Goal: Task Accomplishment & Management: Manage account settings

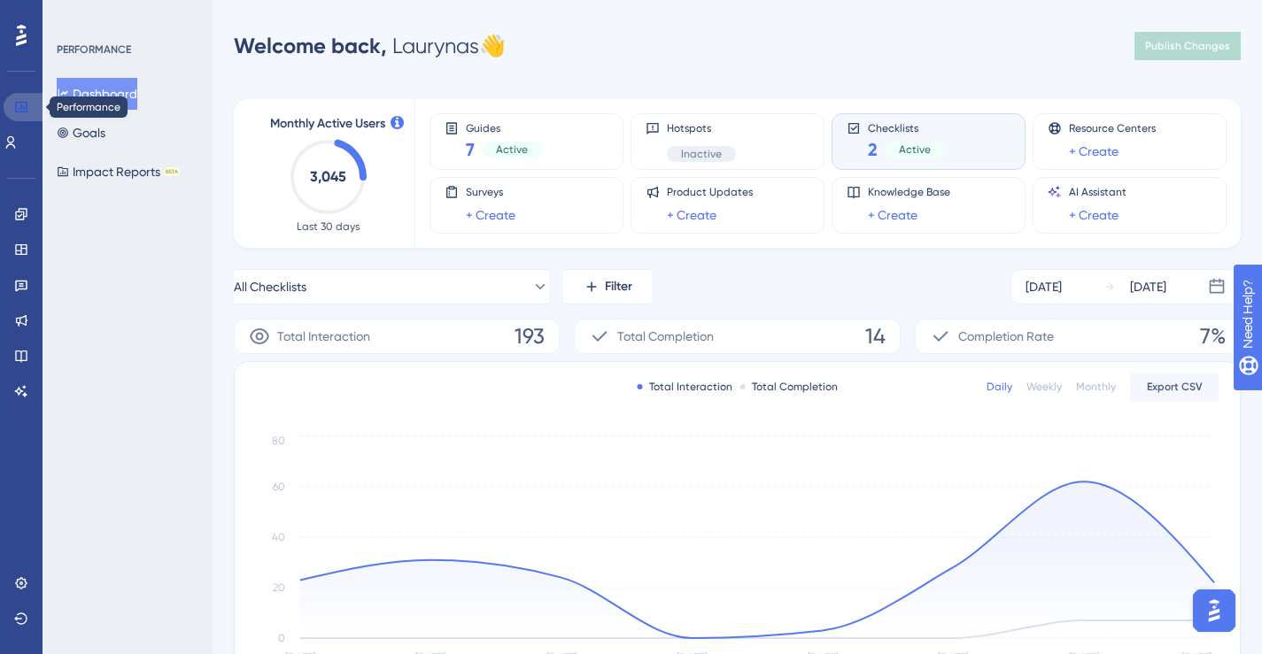
click at [19, 102] on icon at bounding box center [21, 107] width 12 height 11
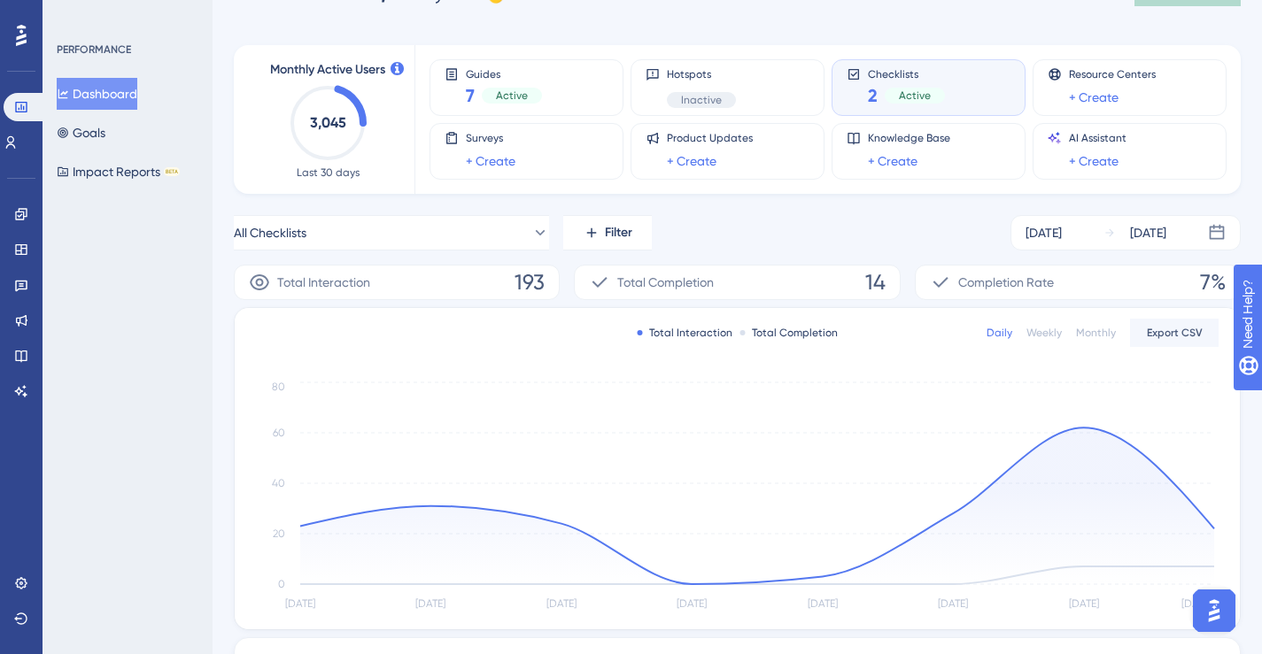
scroll to position [110, 0]
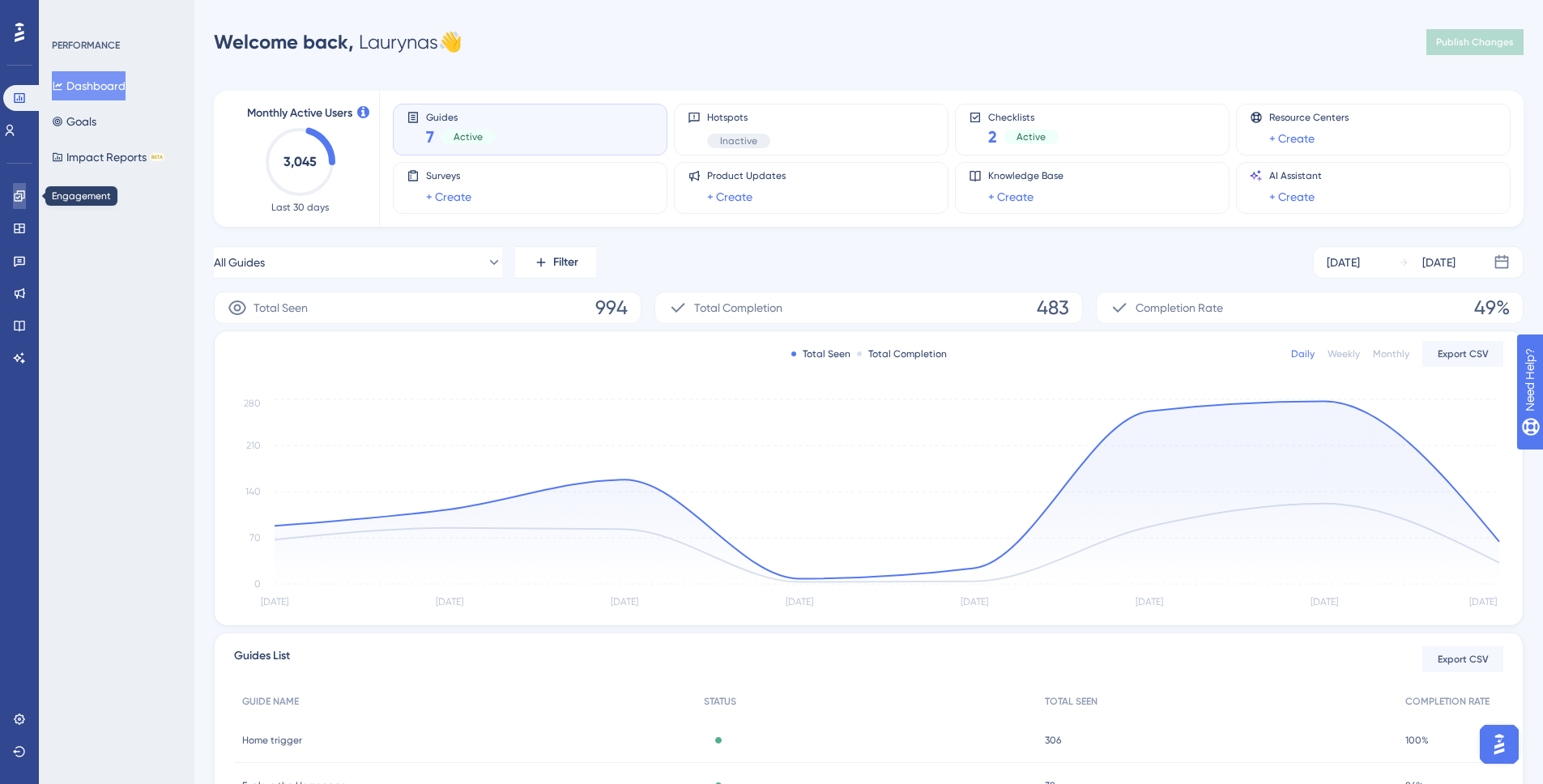
click at [26, 197] on link at bounding box center [19, 196] width 13 height 26
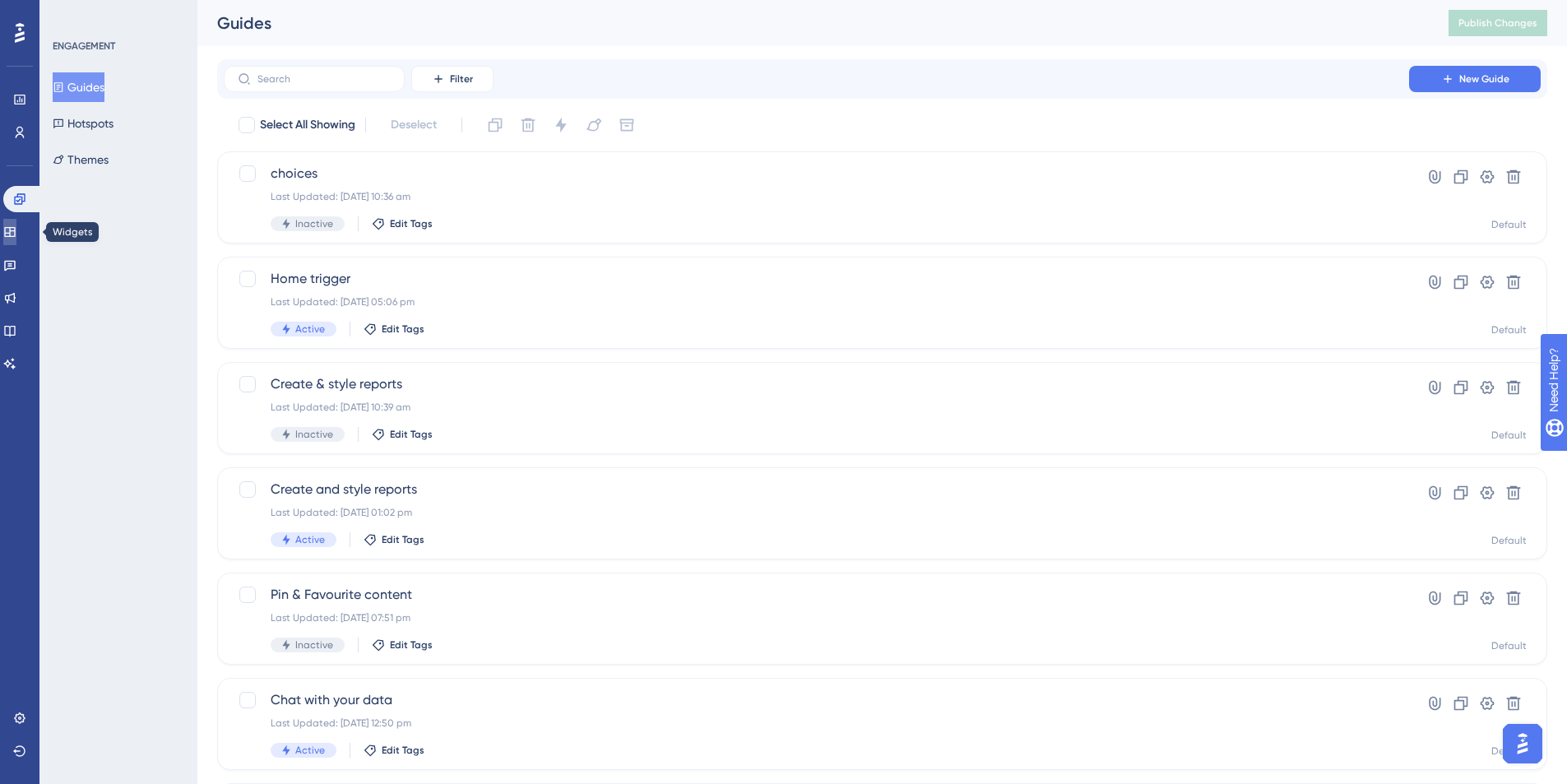
click at [17, 232] on icon at bounding box center [10, 232] width 13 height 13
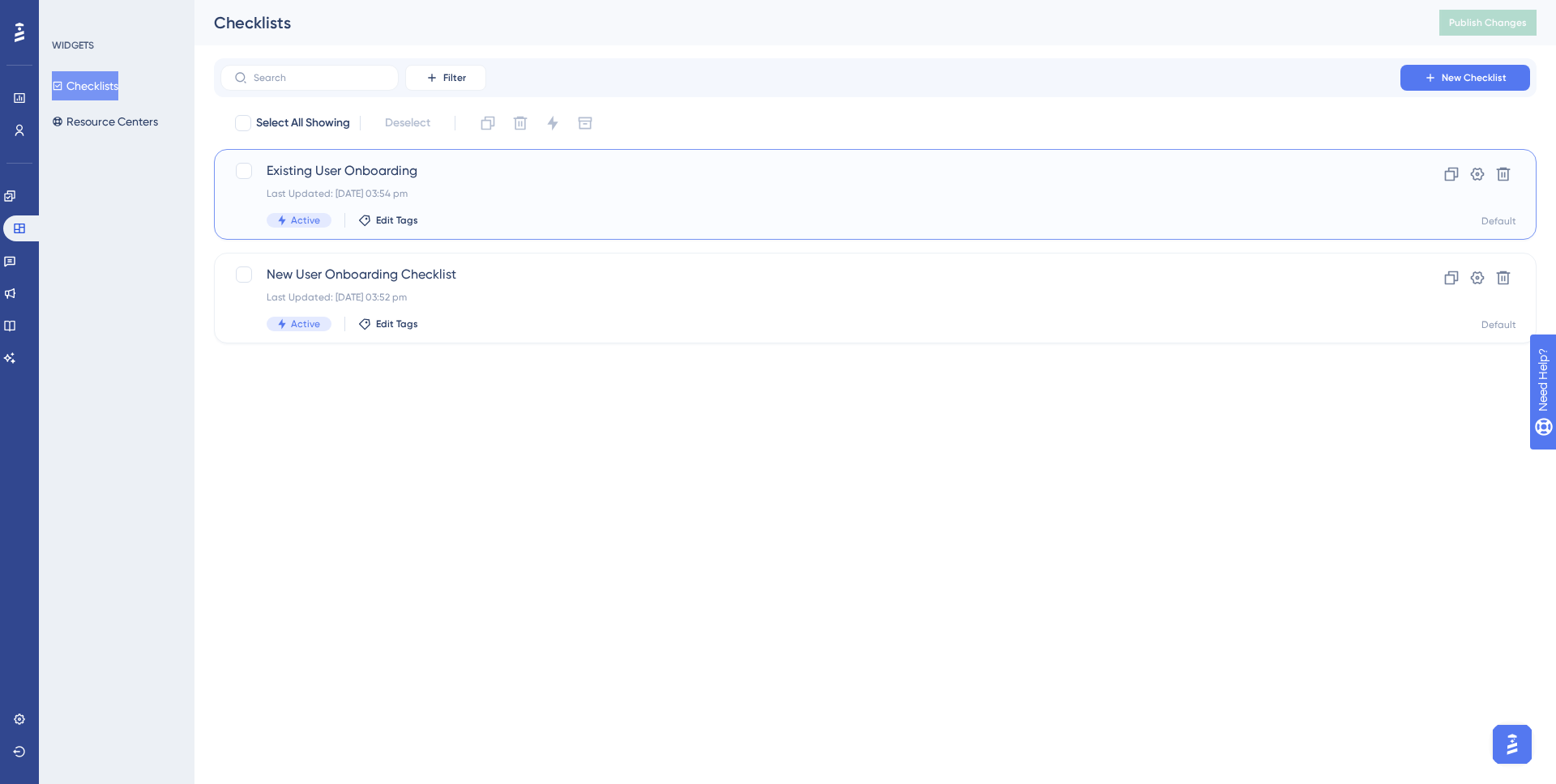
click at [335, 166] on span "Existing User Onboarding" at bounding box center [810, 170] width 1087 height 19
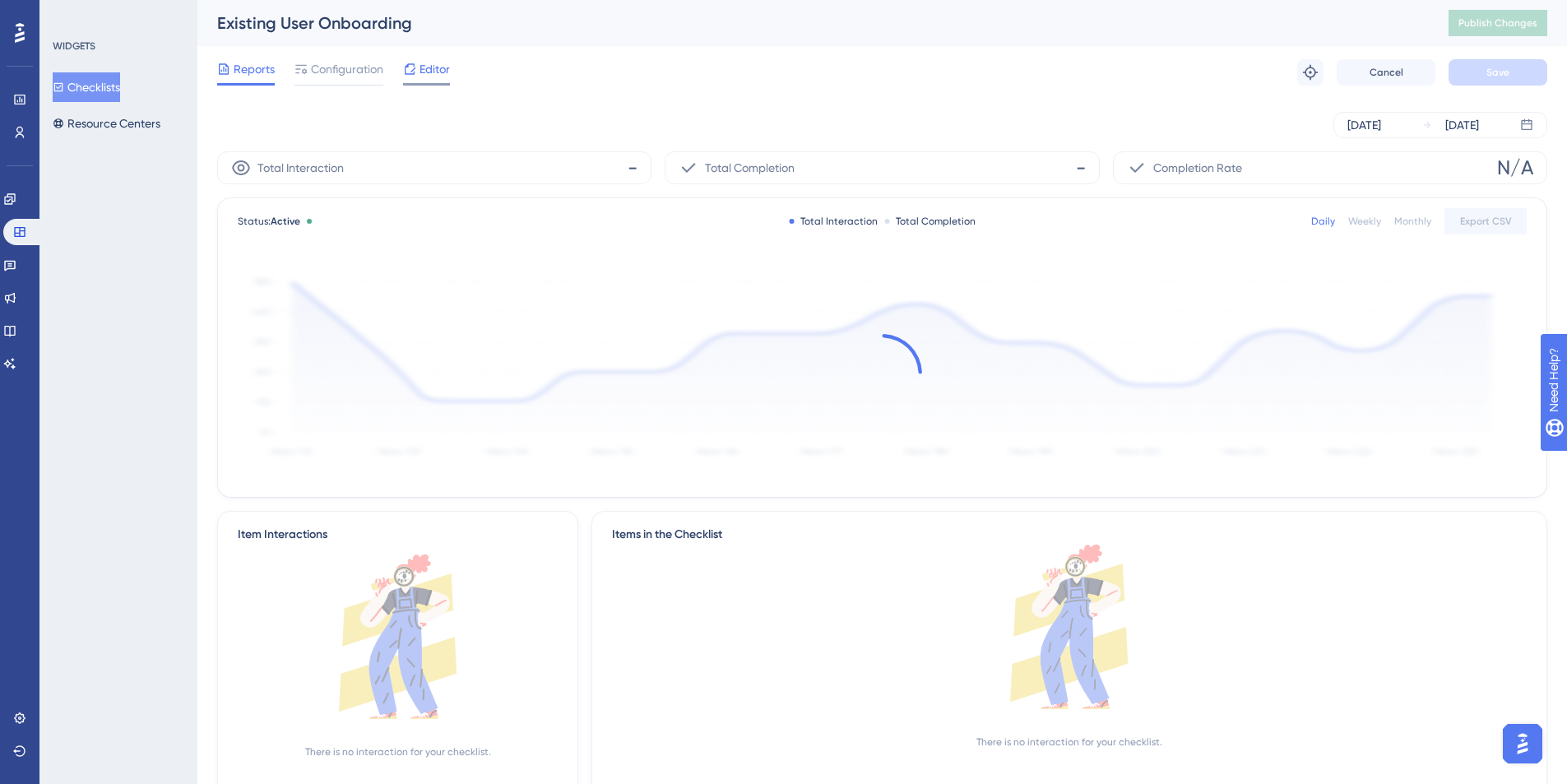
click at [415, 74] on icon at bounding box center [410, 69] width 13 height 13
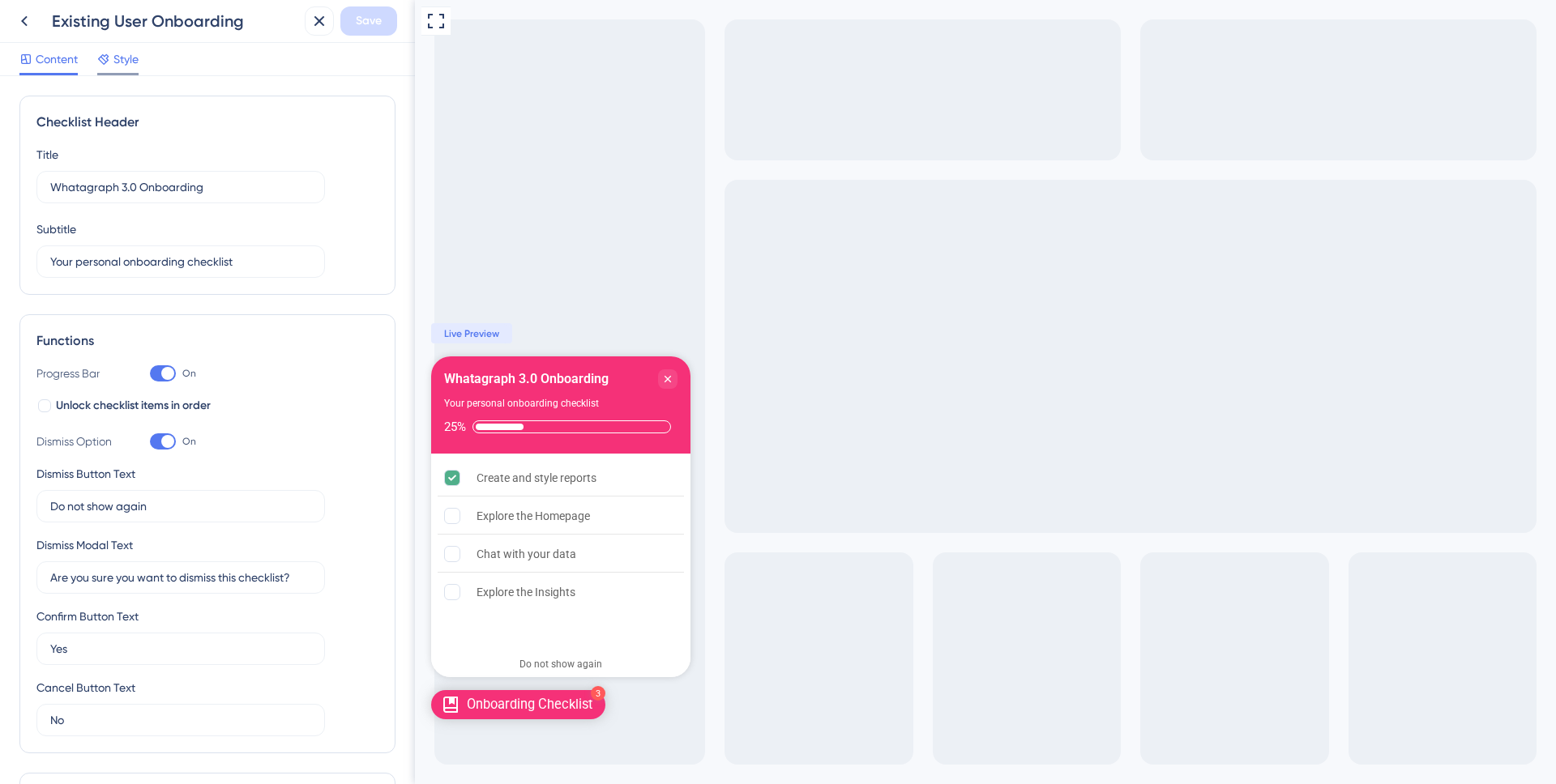
click at [131, 67] on span "Style" at bounding box center [125, 59] width 25 height 19
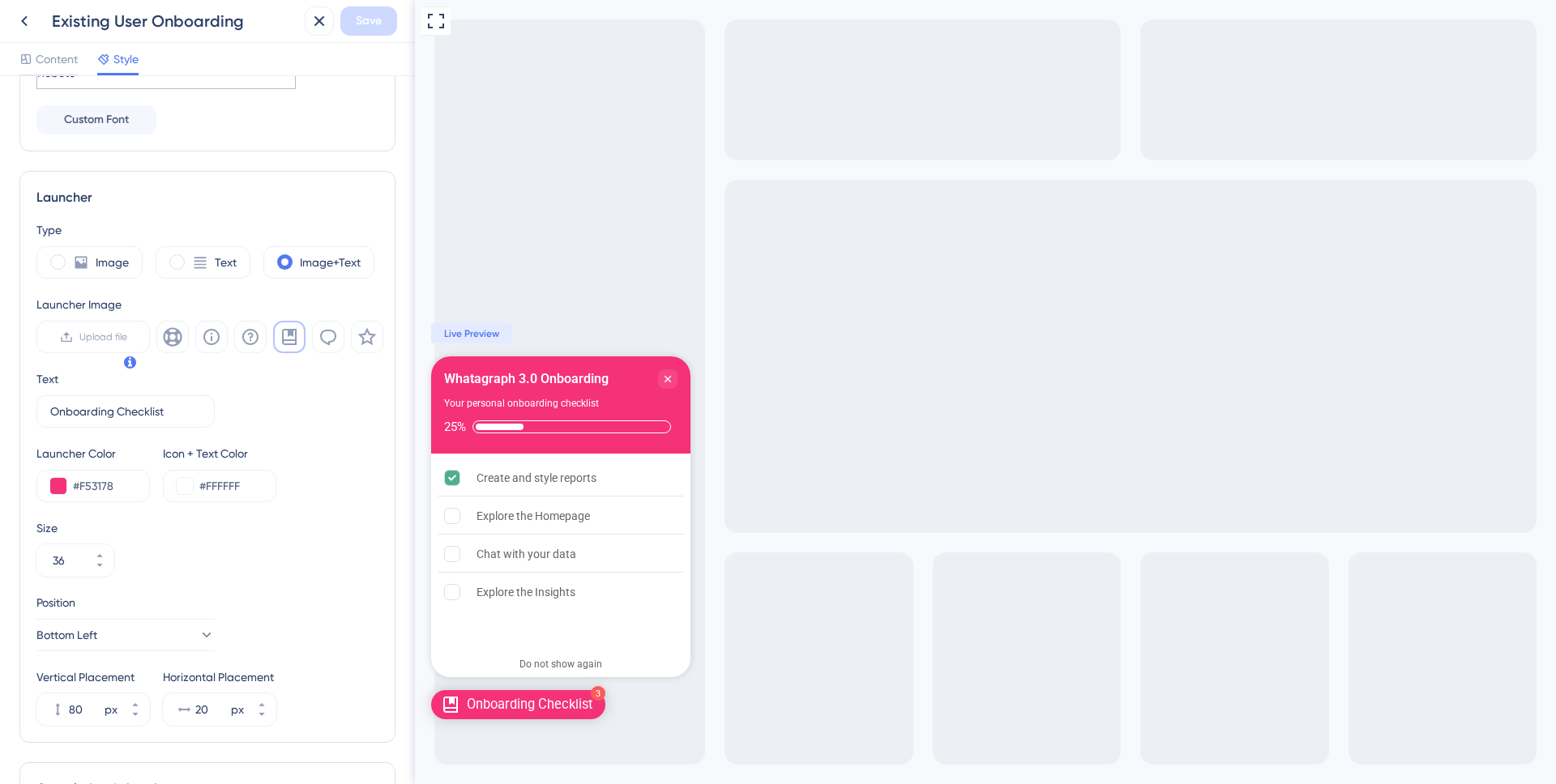
scroll to position [378, 0]
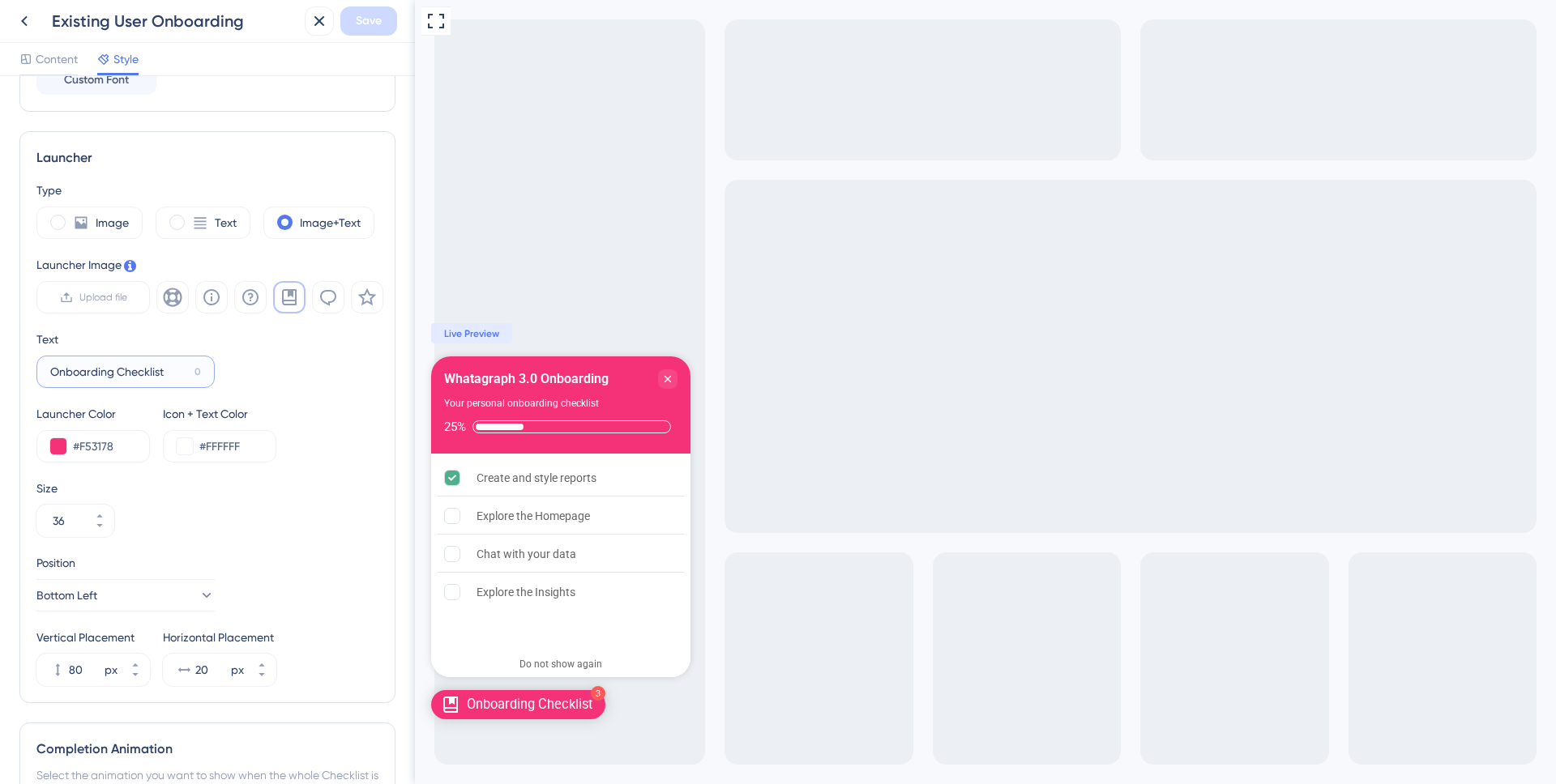
click at [171, 373] on input "Onboarding Checklist" at bounding box center [119, 371] width 137 height 17
click at [159, 373] on input "Onboarding Checklist" at bounding box center [119, 371] width 137 height 17
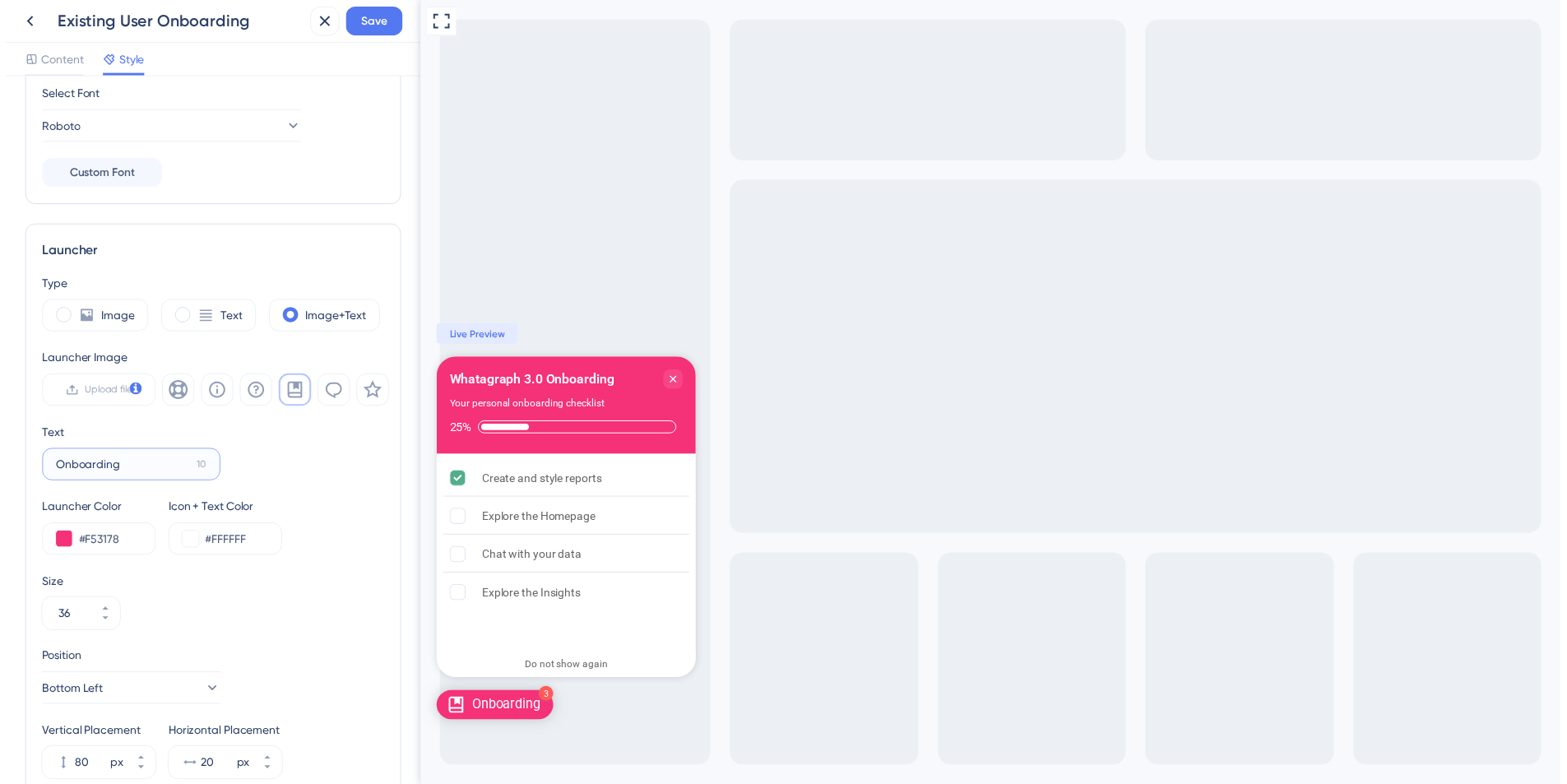
scroll to position [259, 0]
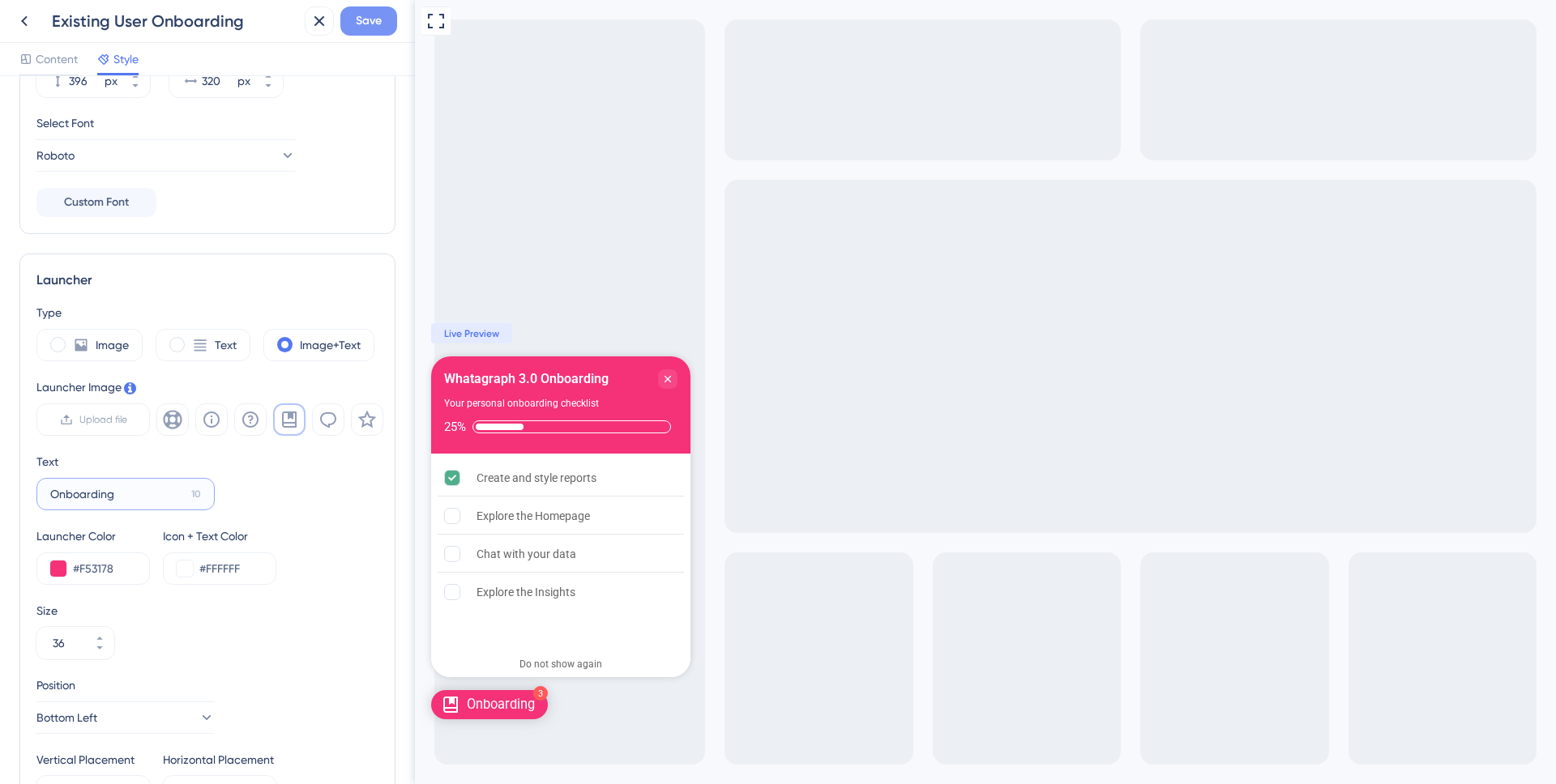
type input "Onboarding"
click at [364, 29] on span "Save" at bounding box center [369, 20] width 26 height 19
click at [314, 28] on icon at bounding box center [308, 30] width 16 height 16
click at [28, 25] on icon at bounding box center [24, 20] width 19 height 19
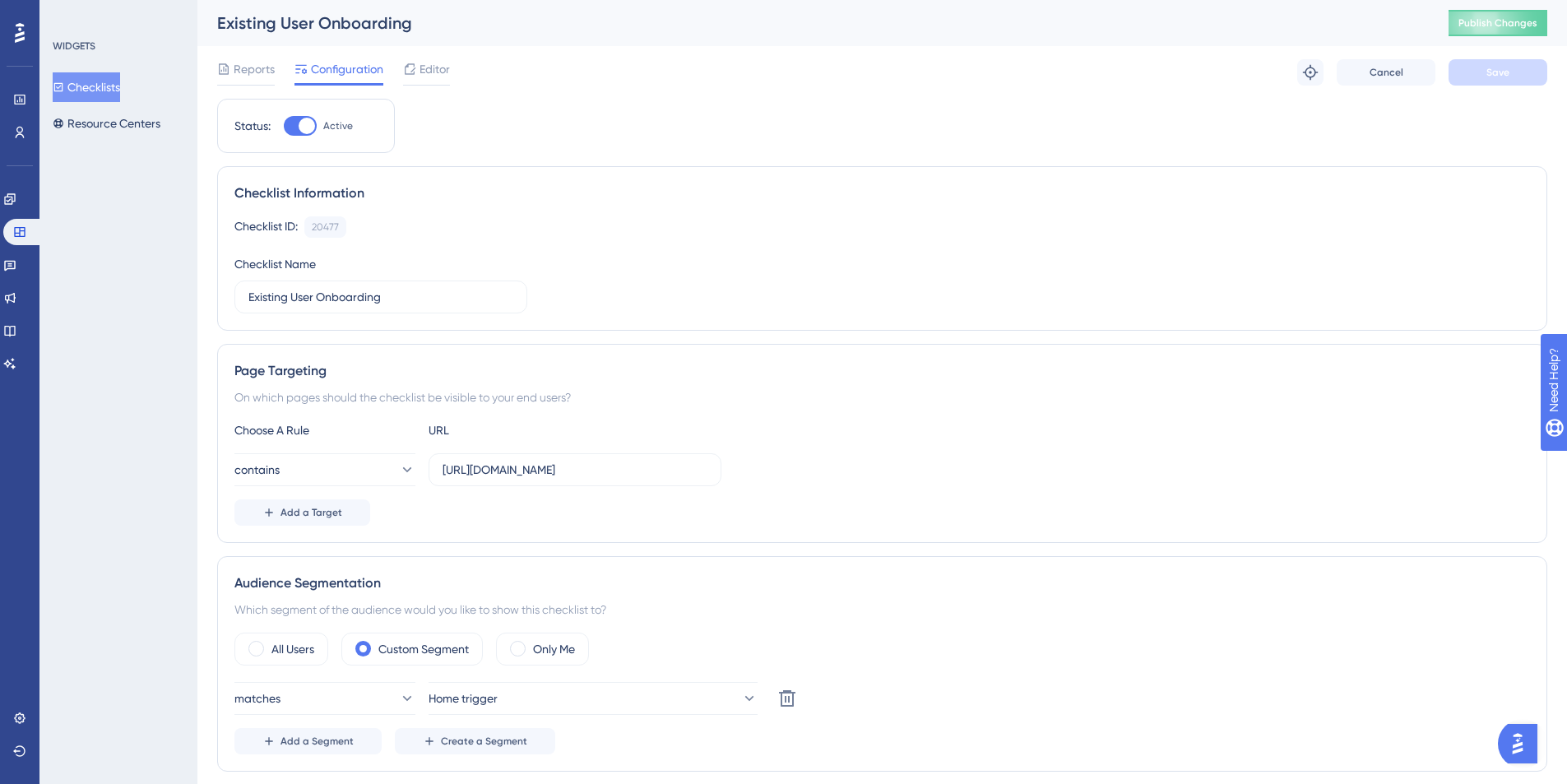
click at [116, 95] on button "Checklists" at bounding box center [86, 87] width 68 height 30
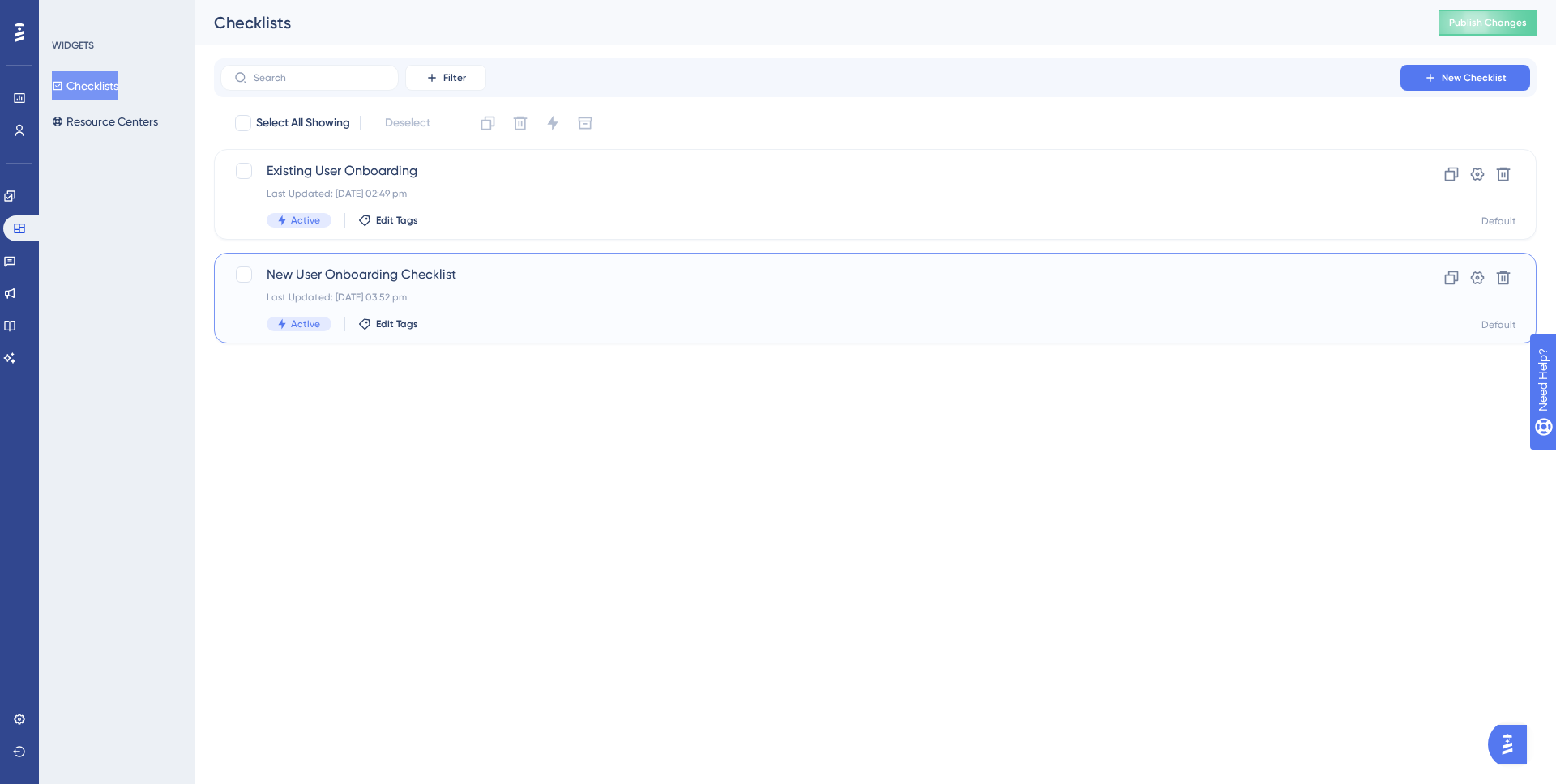
click at [412, 261] on div "New User Onboarding Checklist Last Updated: [DATE] 03:52 pm Active Edit Tags Cl…" at bounding box center [875, 297] width 1323 height 91
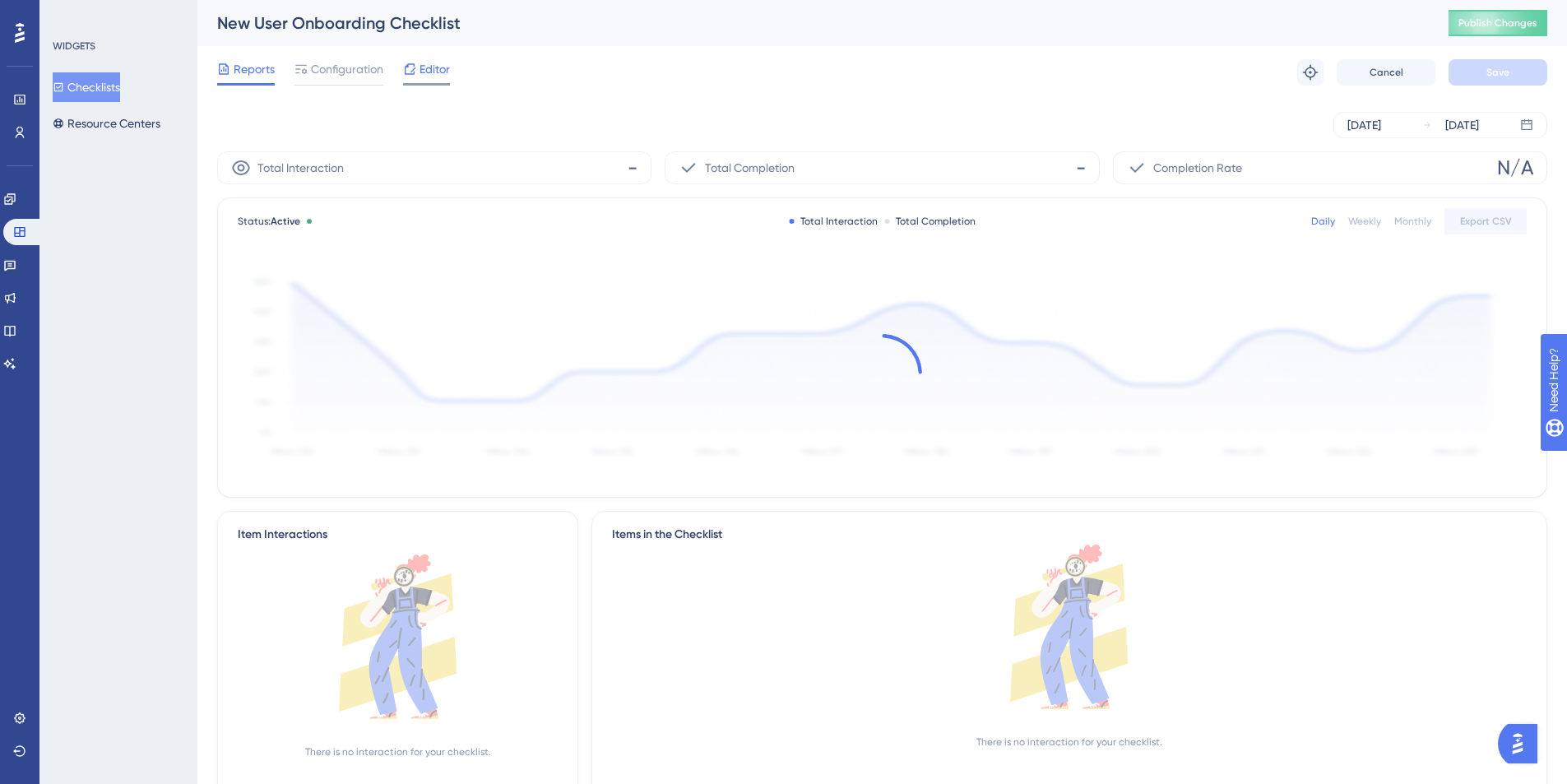
click at [415, 77] on div at bounding box center [410, 69] width 13 height 20
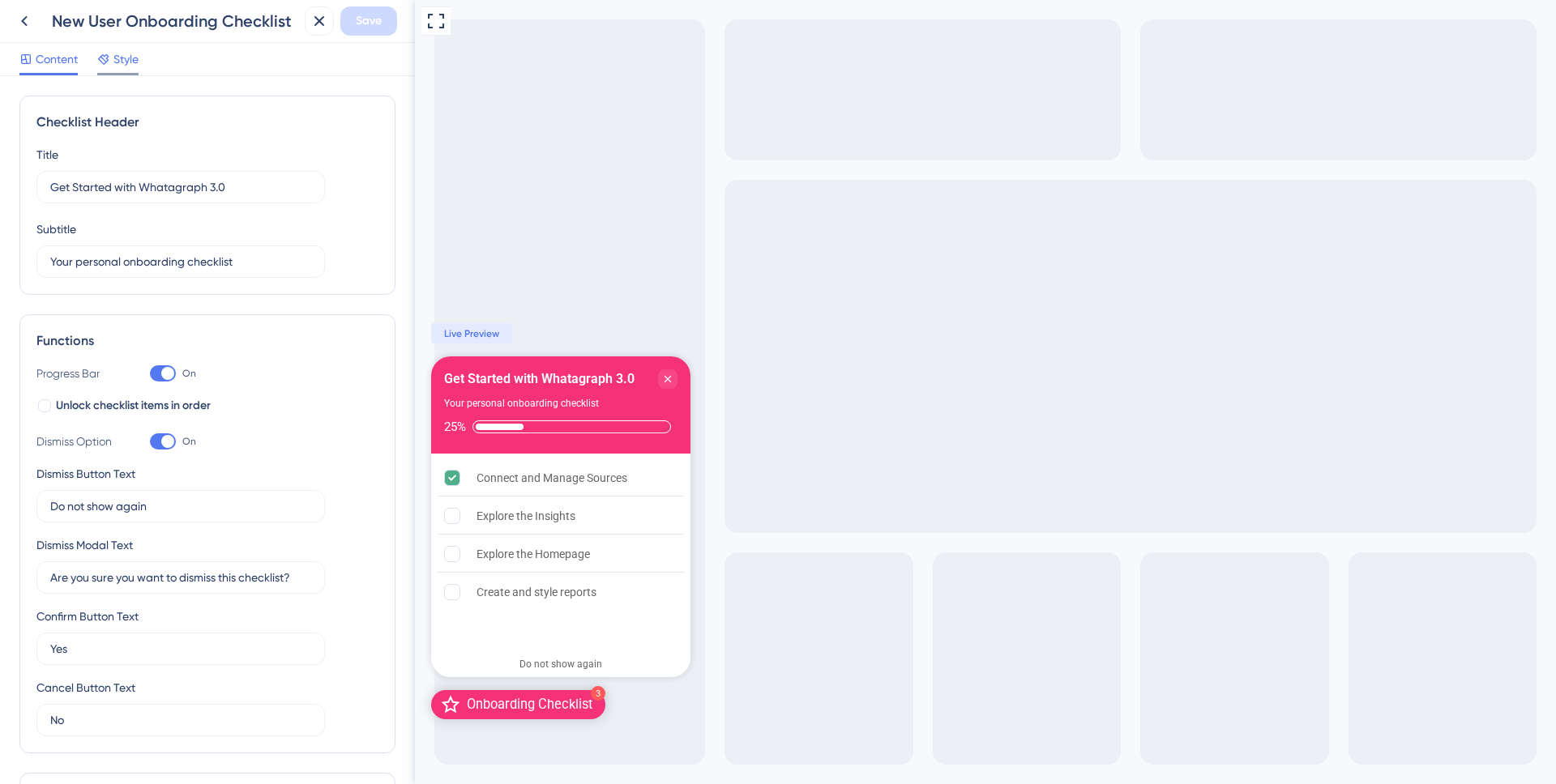
click at [127, 64] on span "Style" at bounding box center [125, 59] width 25 height 19
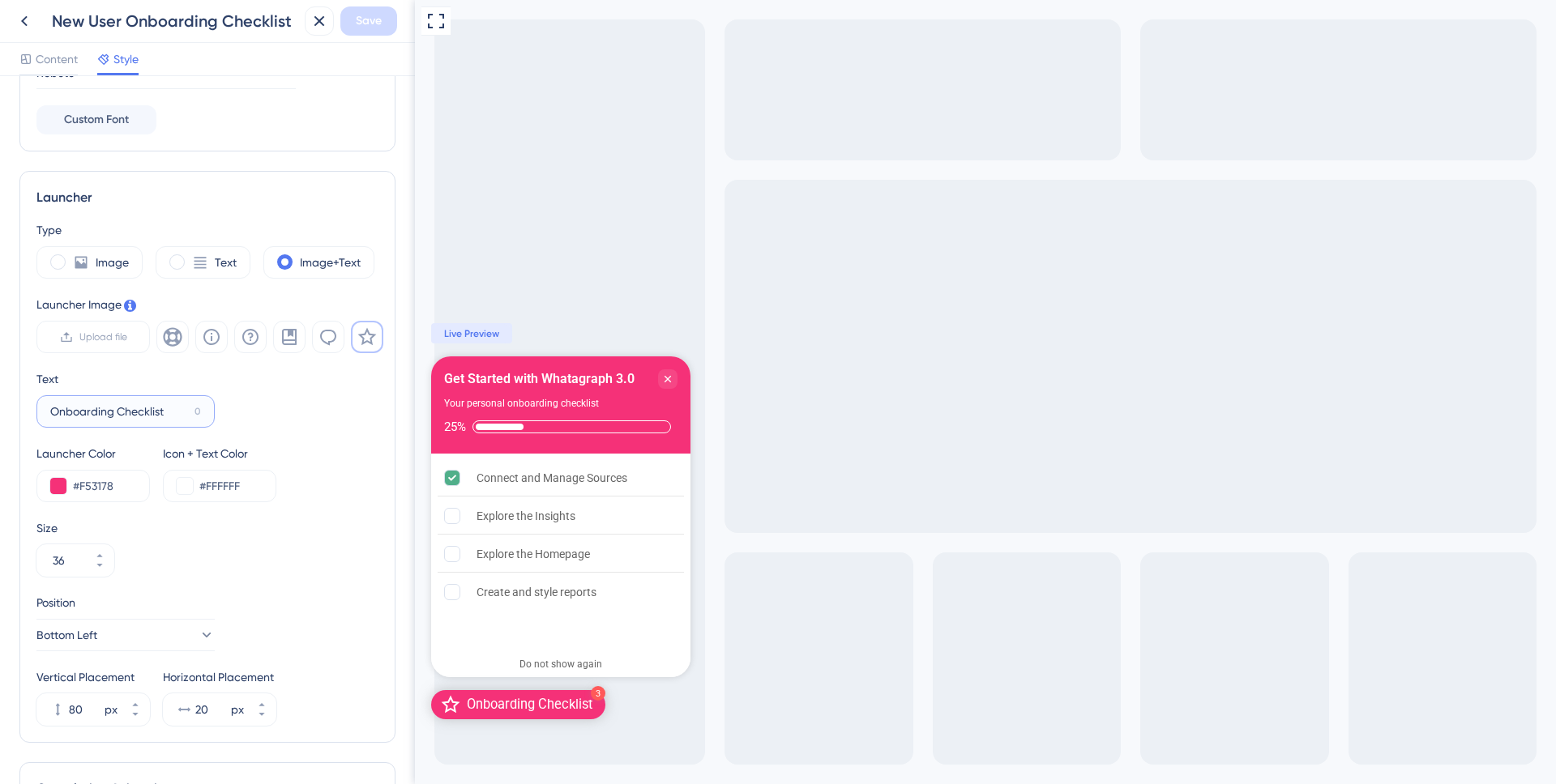
click at [143, 413] on input "Onboarding Checklist" at bounding box center [119, 411] width 137 height 17
type input "Onboarding"
click at [351, 19] on button "Save" at bounding box center [369, 21] width 57 height 29
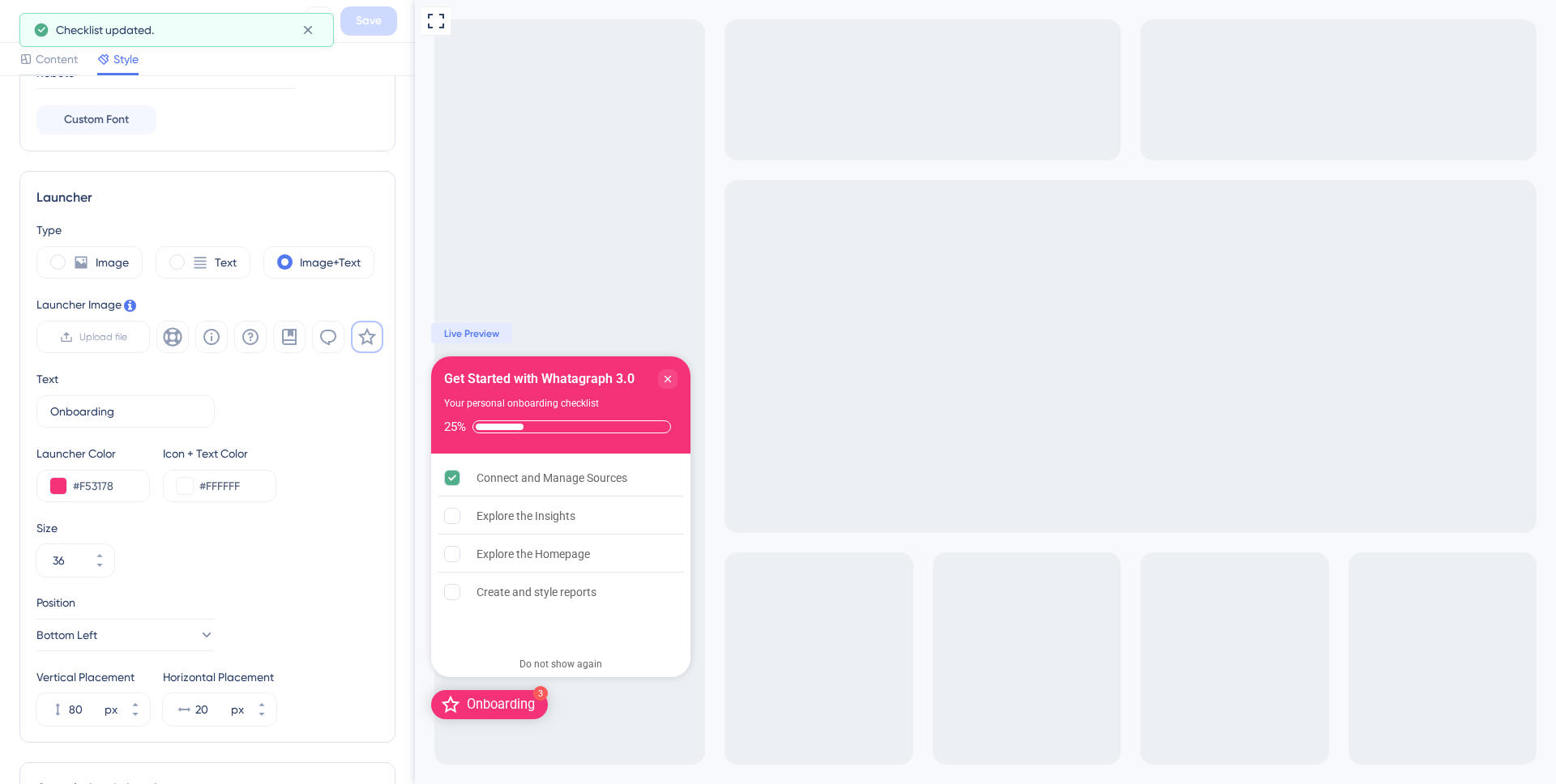
click at [17, 17] on icon at bounding box center [24, 20] width 19 height 19
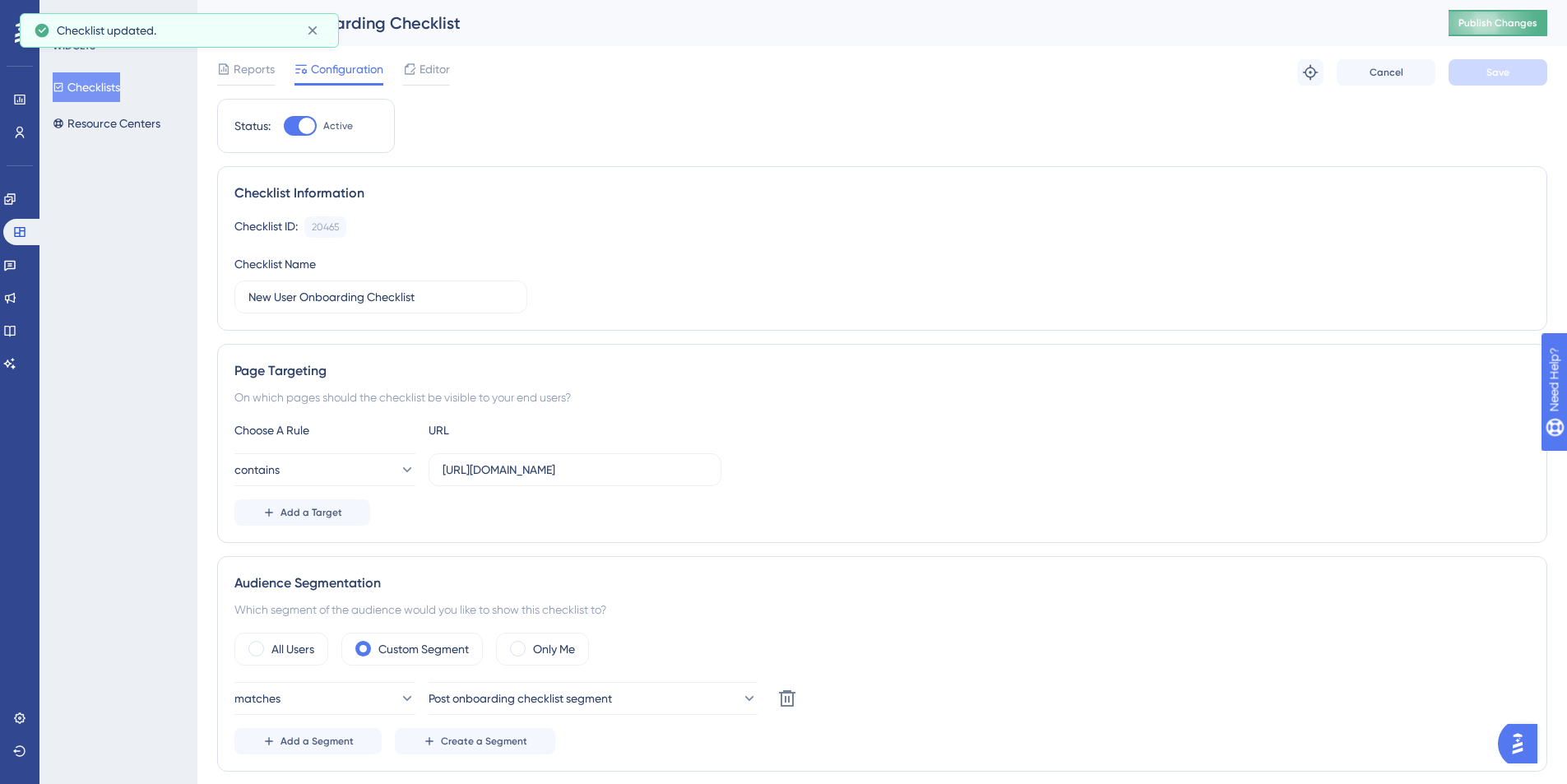
click at [1470, 16] on button "Publish Changes" at bounding box center [1498, 23] width 99 height 26
